Goal: Information Seeking & Learning: Learn about a topic

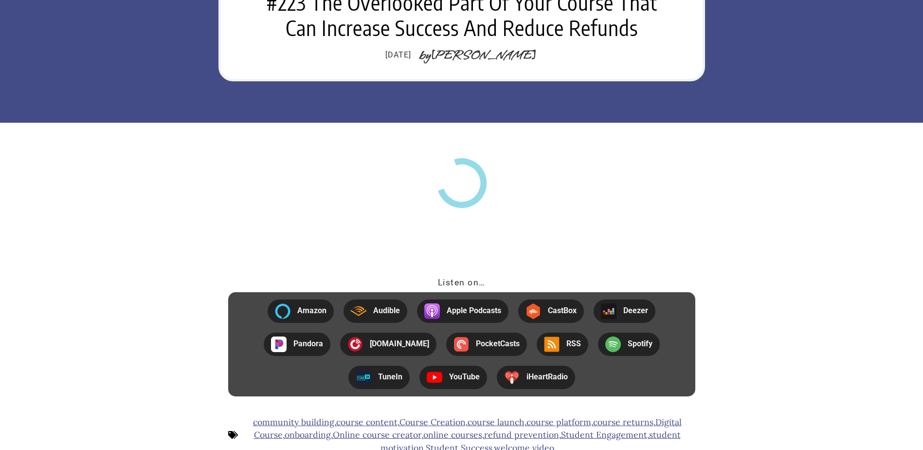
scroll to position [146, 0]
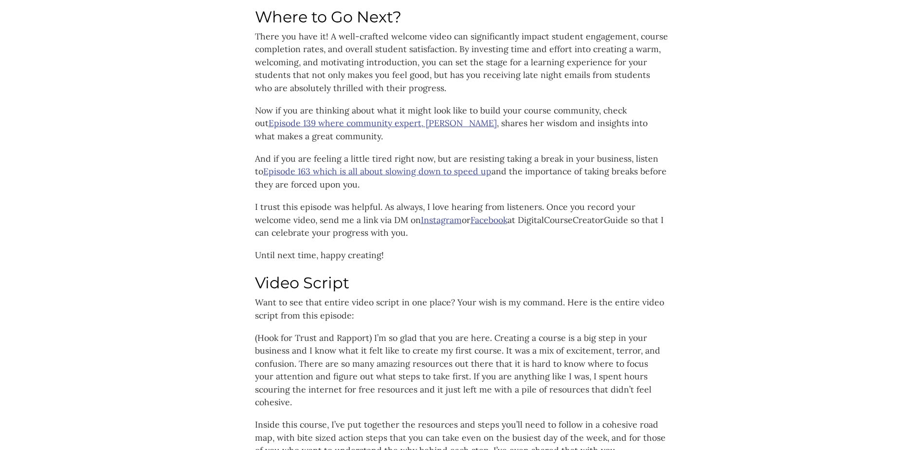
scroll to position [4097, 0]
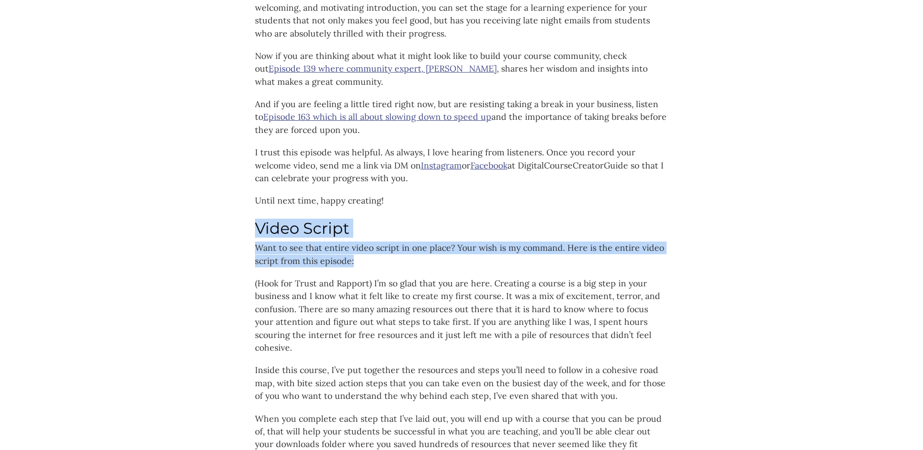
drag, startPoint x: 252, startPoint y: 200, endPoint x: 370, endPoint y: 231, distance: 122.2
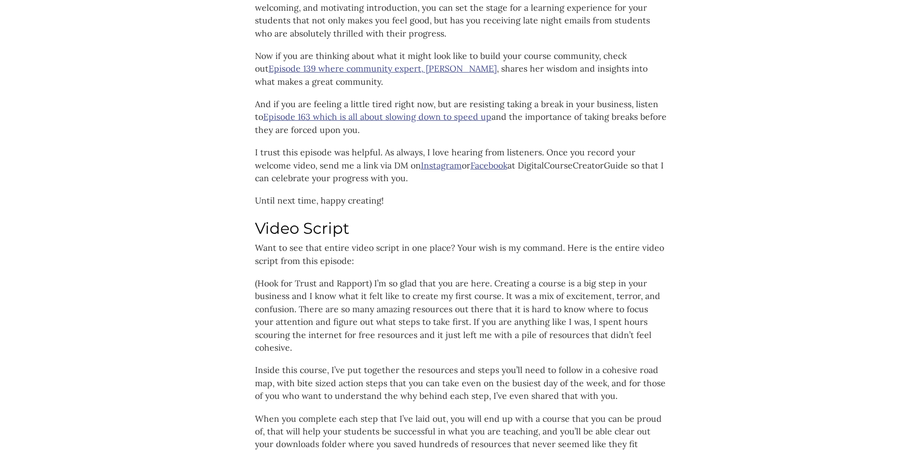
drag, startPoint x: 370, startPoint y: 231, endPoint x: 363, endPoint y: 252, distance: 22.6
click at [369, 277] on span "(Hook for Trust and Rapport) I’m so glad that you are here. Creating a course i…" at bounding box center [457, 314] width 405 height 75
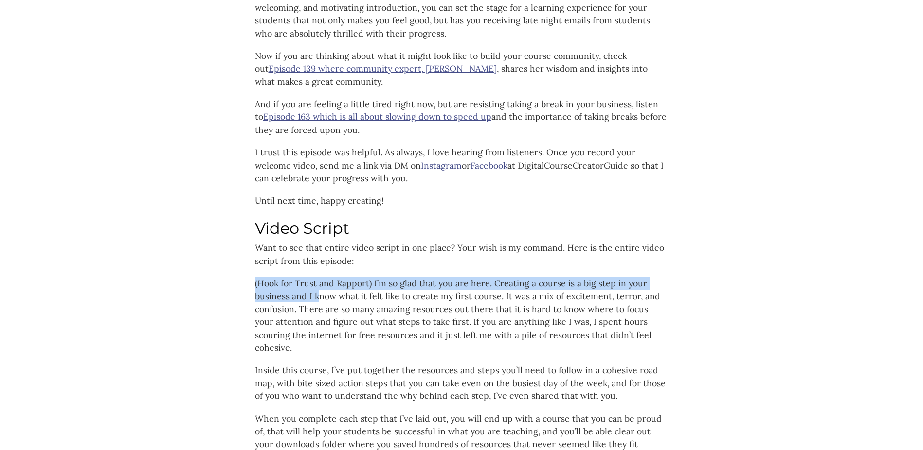
drag, startPoint x: 247, startPoint y: 256, endPoint x: 351, endPoint y: 277, distance: 106.3
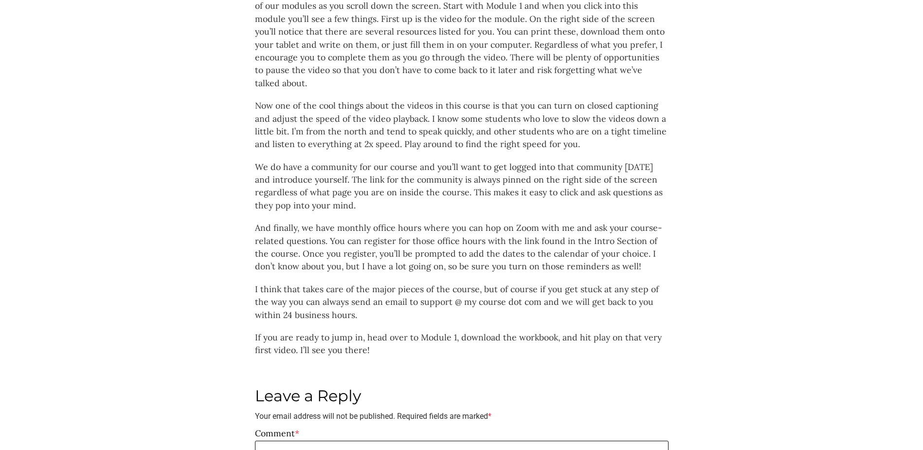
scroll to position [5119, 0]
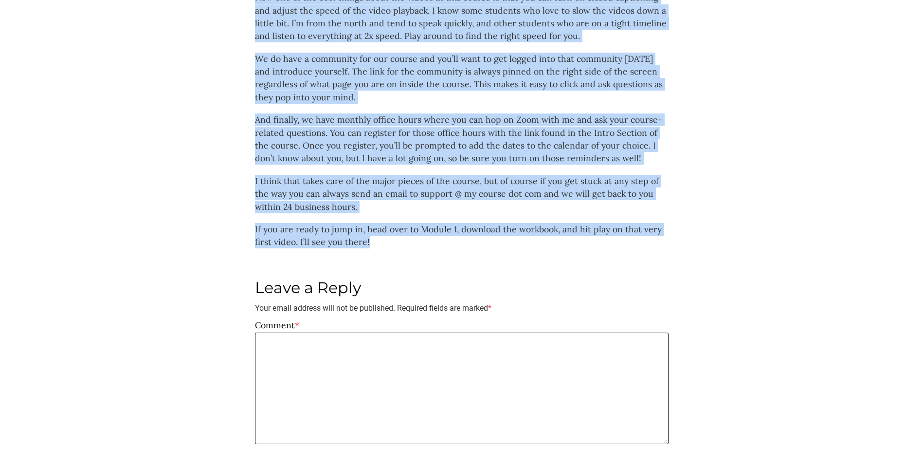
click at [387, 223] on p "If you are ready to jump in, head over to Module 1, download the workbook, and …" at bounding box center [462, 236] width 414 height 26
copy div "(Hook for Trust and Rapport) I’m so glad that you are here. Creating a course i…"
